Goal: Information Seeking & Learning: Understand process/instructions

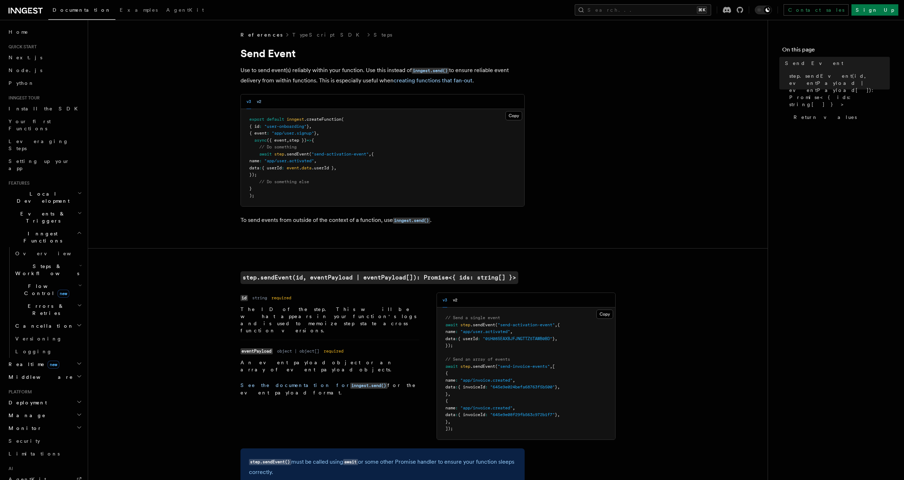
click at [259, 102] on button "v2" at bounding box center [259, 102] width 5 height 15
click at [253, 103] on div "v3 v2" at bounding box center [254, 102] width 15 height 15
click at [251, 103] on div "v3 v2" at bounding box center [254, 102] width 15 height 15
click at [250, 103] on button "v3" at bounding box center [249, 102] width 5 height 15
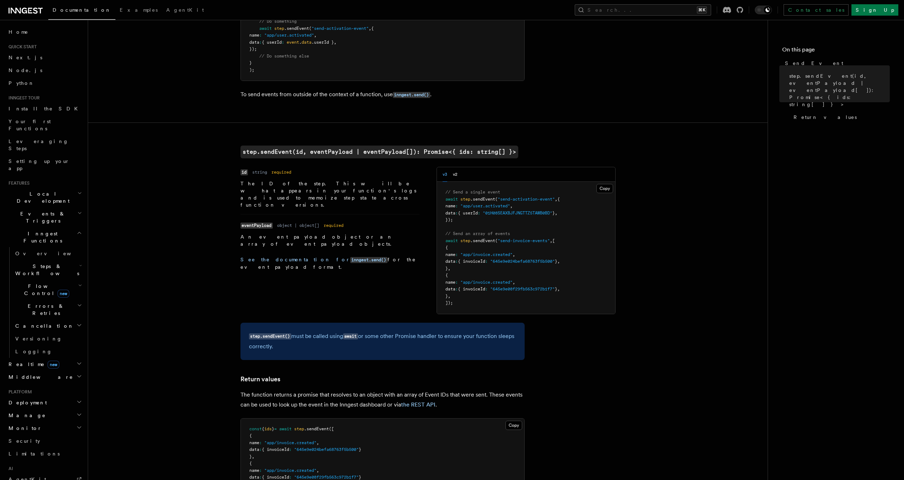
scroll to position [90, 0]
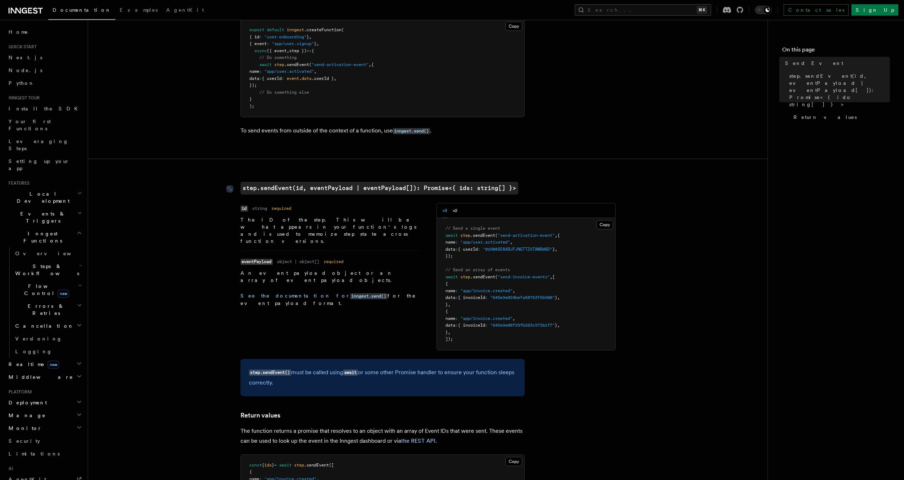
click at [257, 186] on code "step.sendEvent(id, eventPayload | eventPayload[]): Promise<{ ids: string[] }>" at bounding box center [380, 188] width 278 height 13
click at [257, 186] on article "References TypeScript SDK Steps Send Event Use to send event(s) reliably within…" at bounding box center [427, 332] width 657 height 780
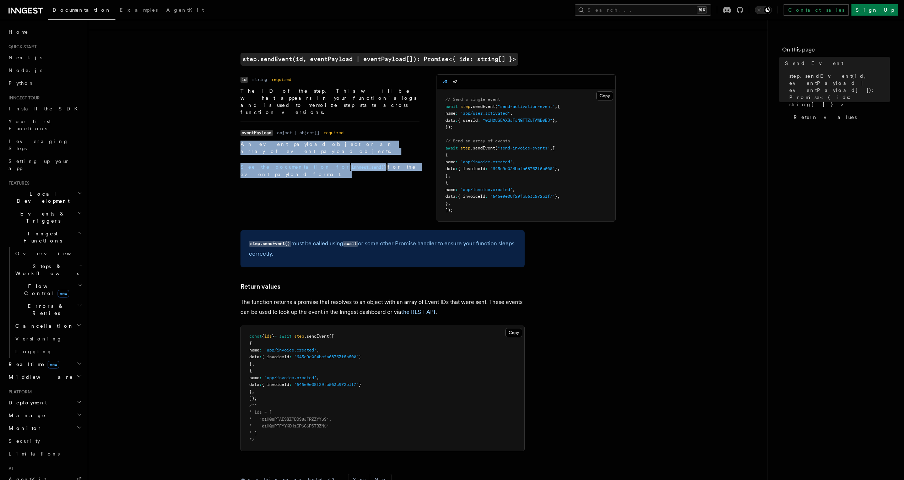
click at [257, 186] on div "Name id Type string Required required Description The ID of the step. This will…" at bounding box center [428, 147] width 375 height 147
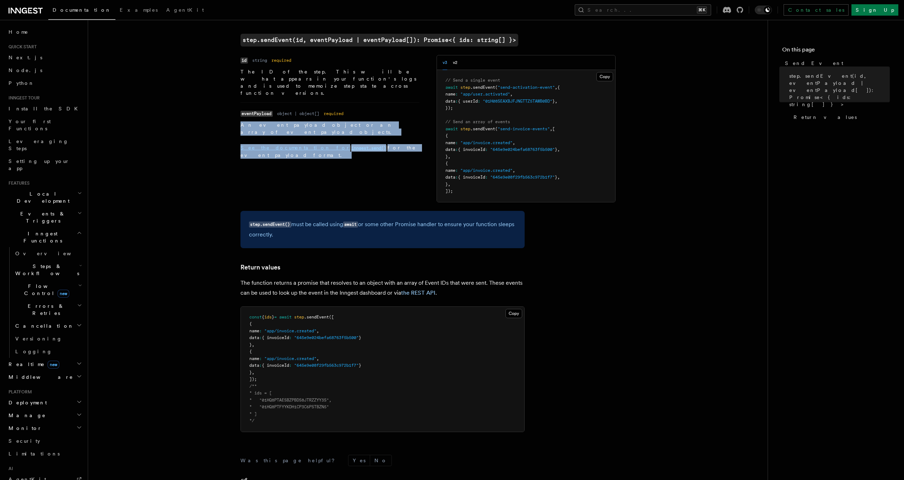
scroll to position [114, 0]
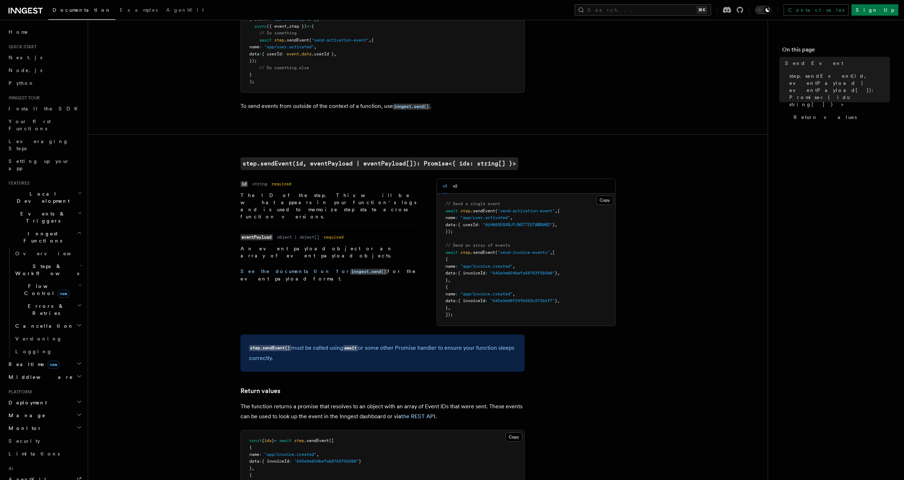
click at [294, 185] on dl "Name id Type string Required required Description The ID of the step. This will…" at bounding box center [330, 200] width 179 height 42
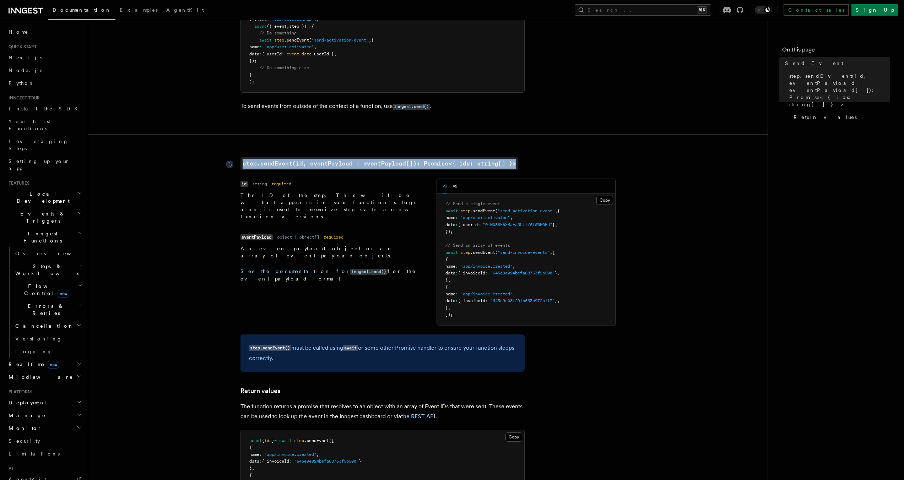
drag, startPoint x: 512, startPoint y: 163, endPoint x: 242, endPoint y: 165, distance: 270.1
click at [242, 165] on h2 "step.sendEvent(id, eventPayload | eventPayload[]): Promise<{ ids: string[] }>" at bounding box center [383, 163] width 284 height 13
copy code "step.sendEvent(id, eventPayload | eventPayload[]): Promise<{ ids: string[] }>"
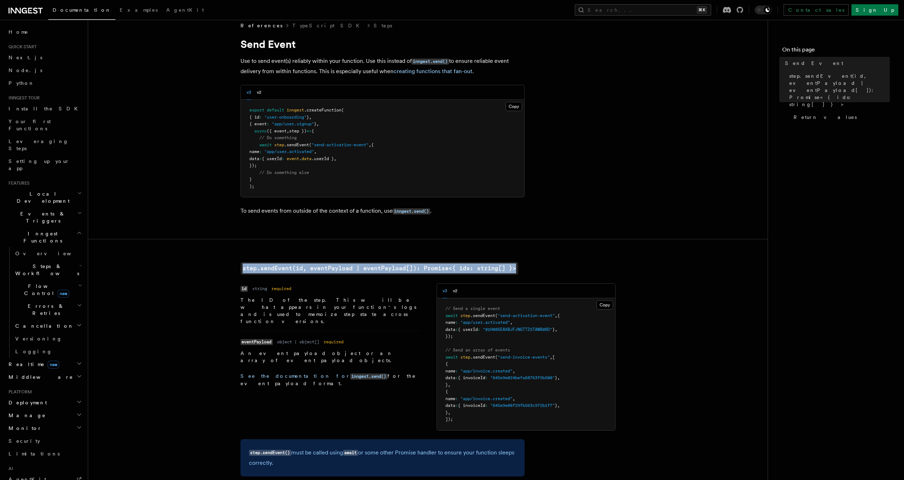
scroll to position [0, 0]
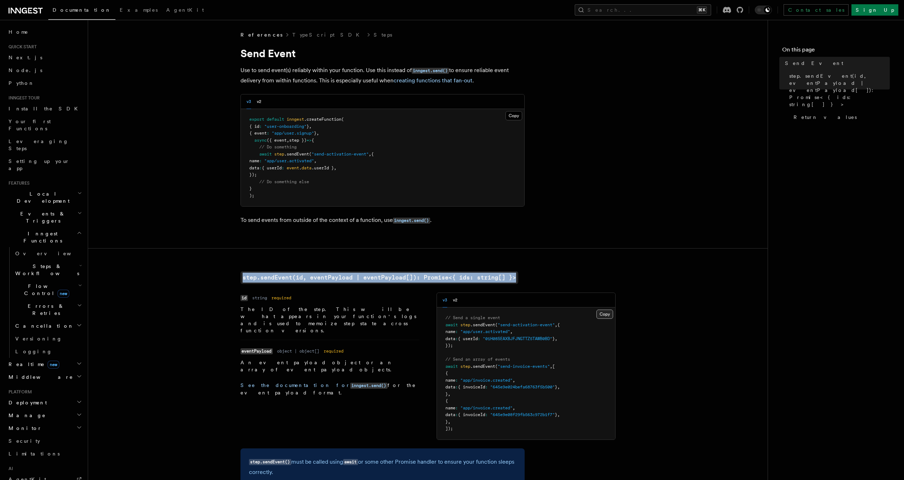
click at [603, 315] on button "Copy Copied" at bounding box center [605, 314] width 17 height 9
